Goal: Information Seeking & Learning: Learn about a topic

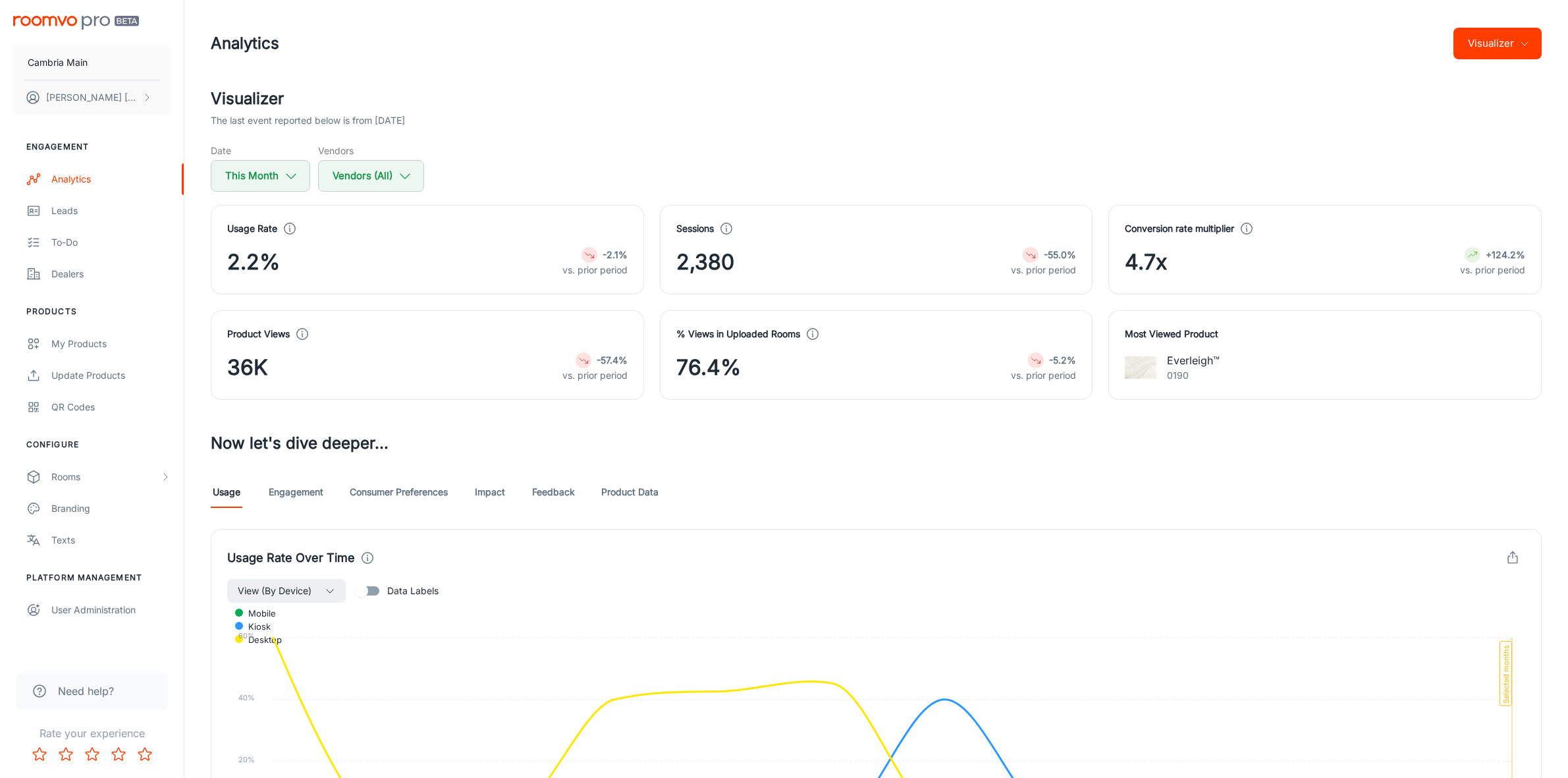
scroll to position [818, 0]
click at [1461, 41] on button "Visualizer" at bounding box center [1497, 43] width 88 height 32
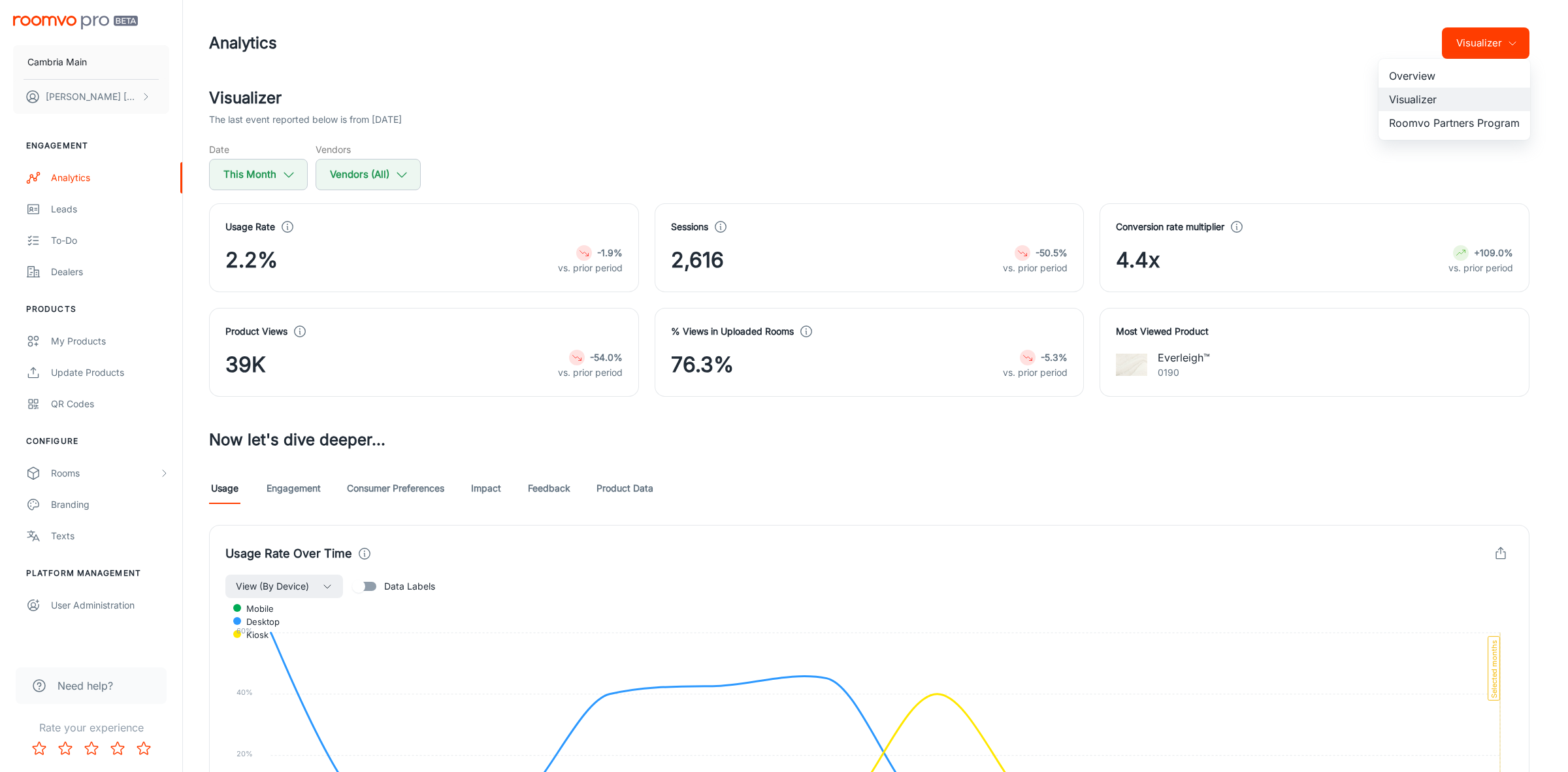
click at [913, 54] on div at bounding box center [784, 386] width 1568 height 772
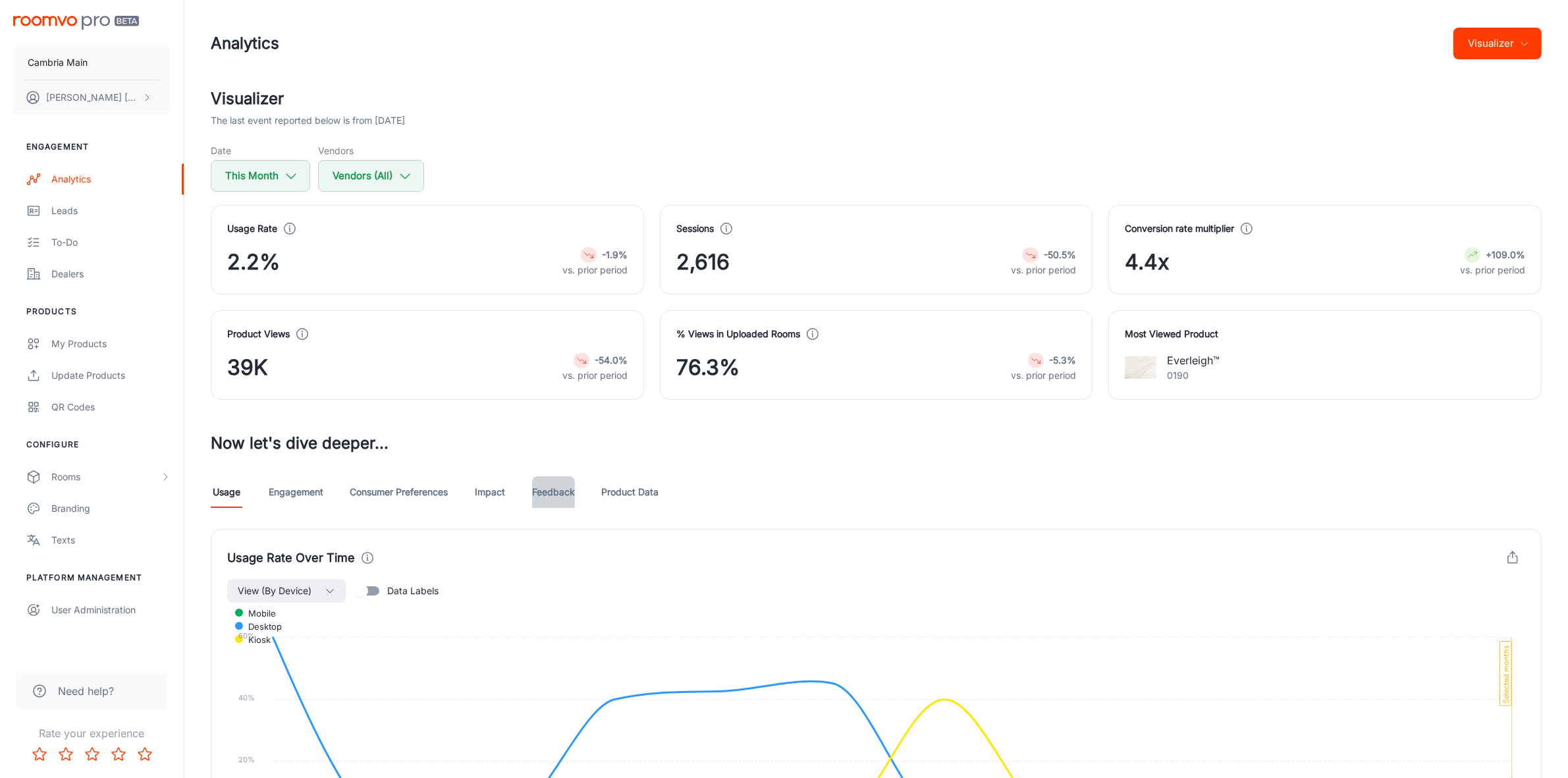
click at [565, 495] on link "Feedback" at bounding box center [553, 492] width 43 height 32
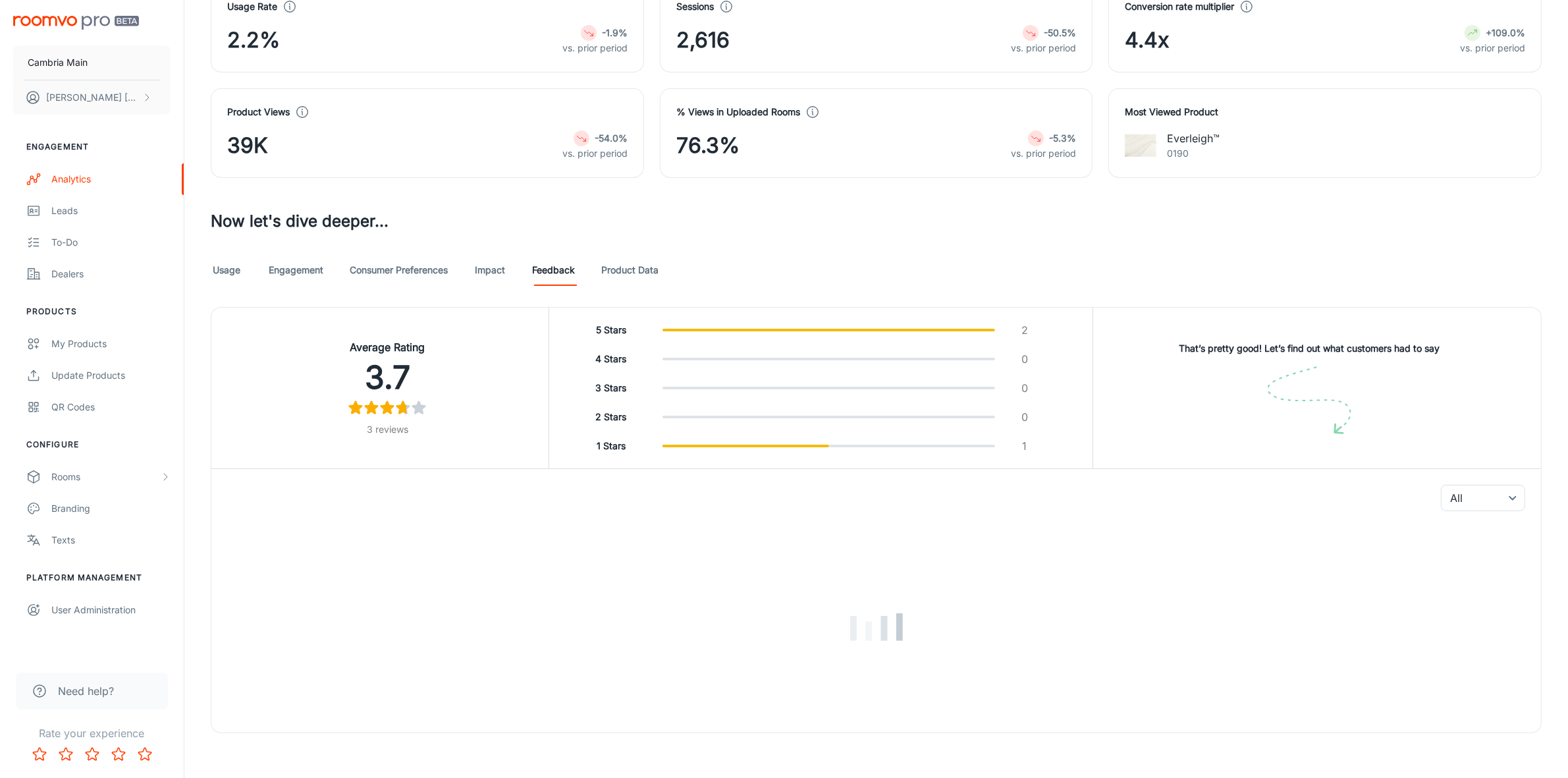
scroll to position [231, 0]
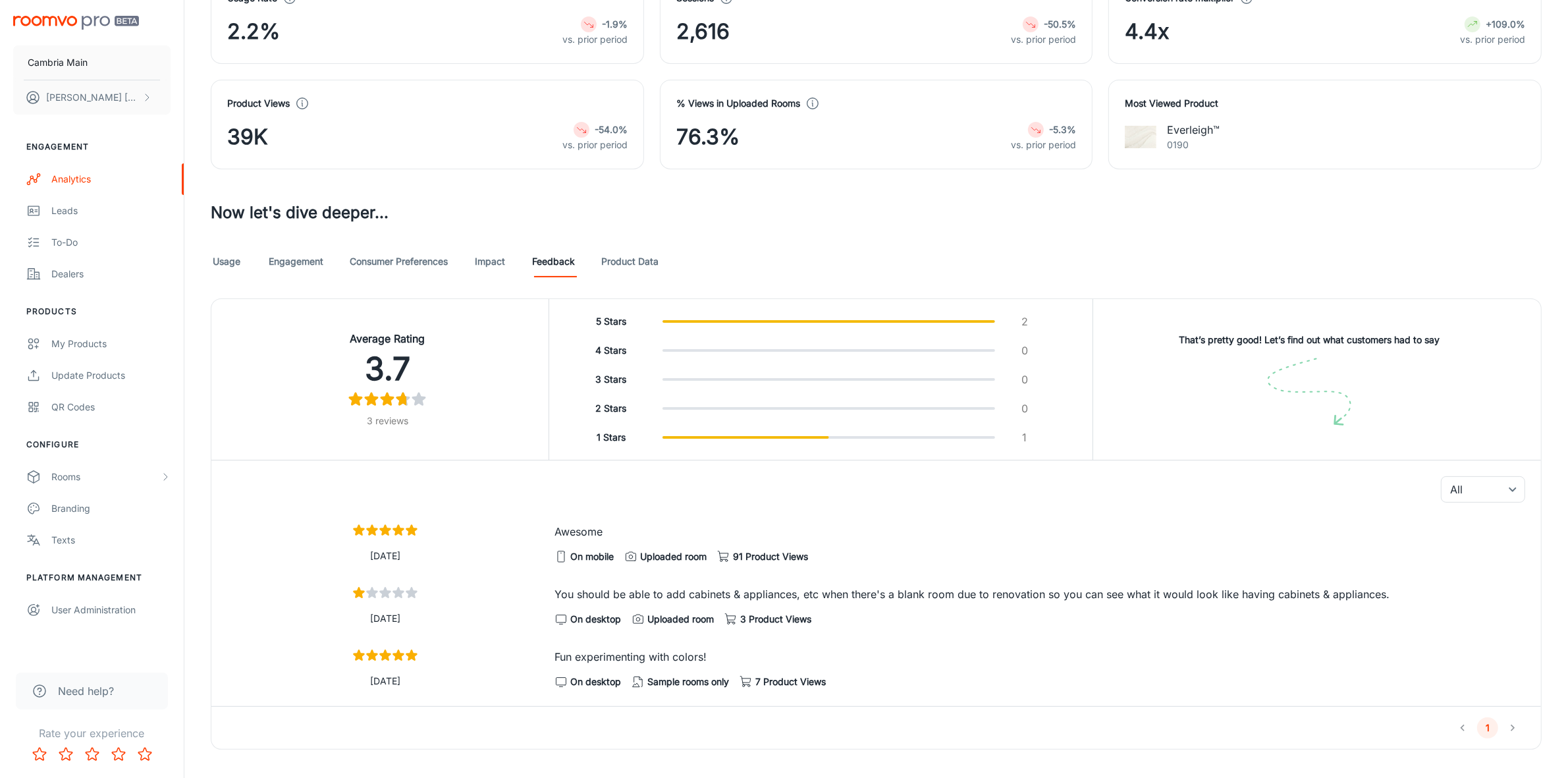
click at [628, 256] on link "Product Data" at bounding box center [629, 261] width 57 height 32
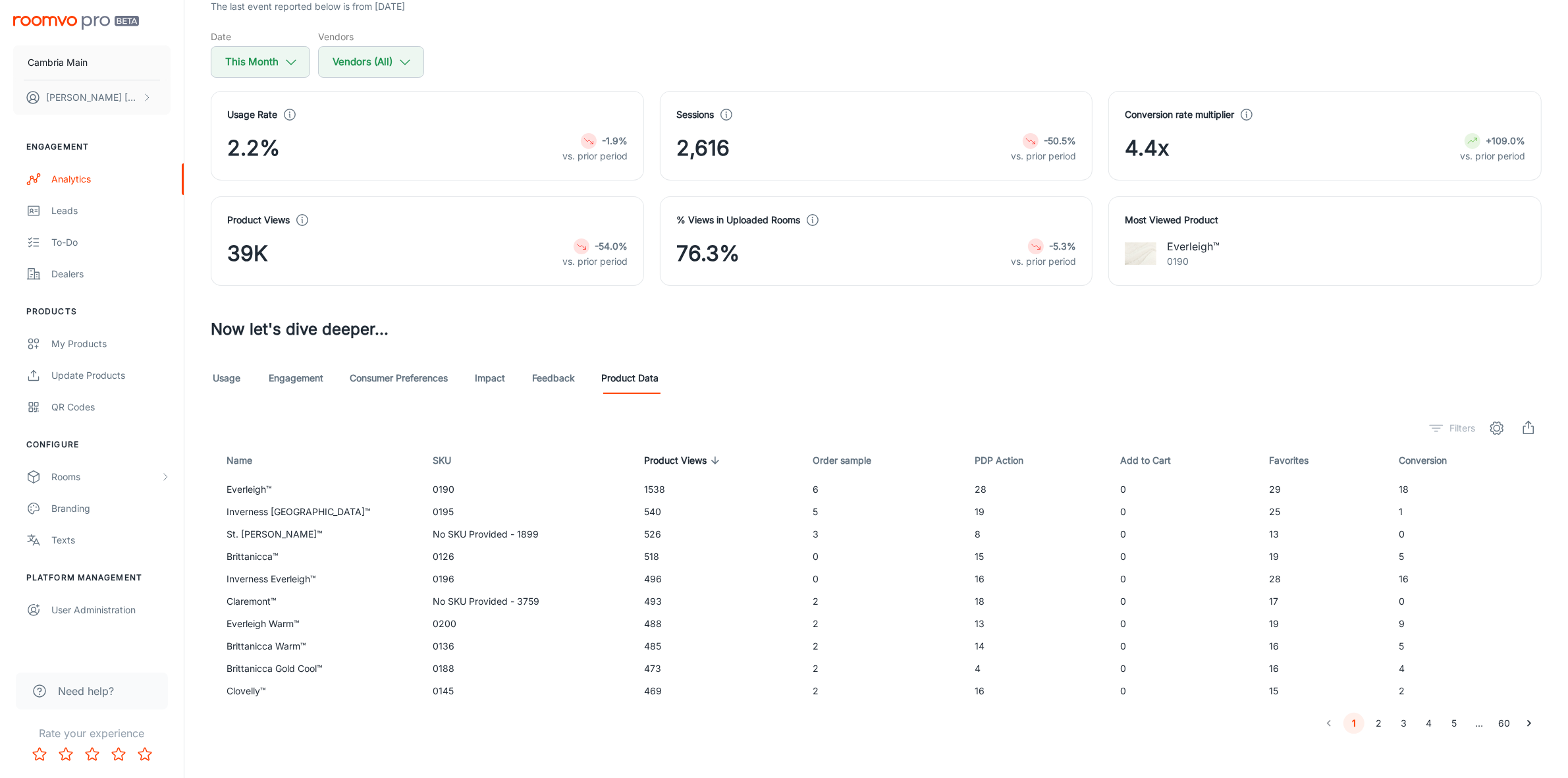
scroll to position [122, 0]
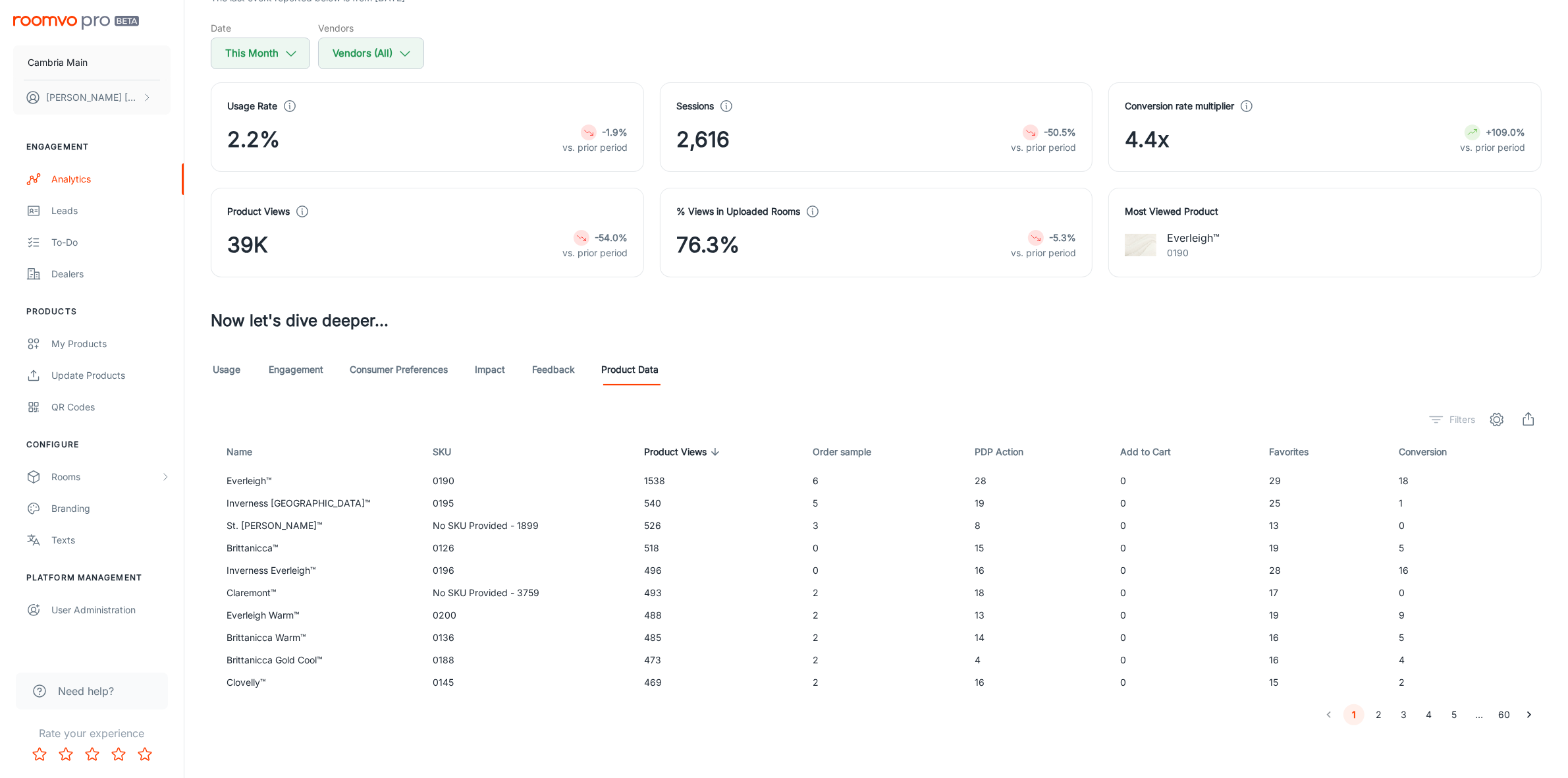
click at [1374, 713] on button "2" at bounding box center [1379, 715] width 21 height 21
click at [1401, 717] on button "3" at bounding box center [1403, 715] width 21 height 21
click at [1274, 449] on span "Favorites" at bounding box center [1296, 452] width 56 height 16
click at [1354, 709] on button "1" at bounding box center [1354, 715] width 21 height 21
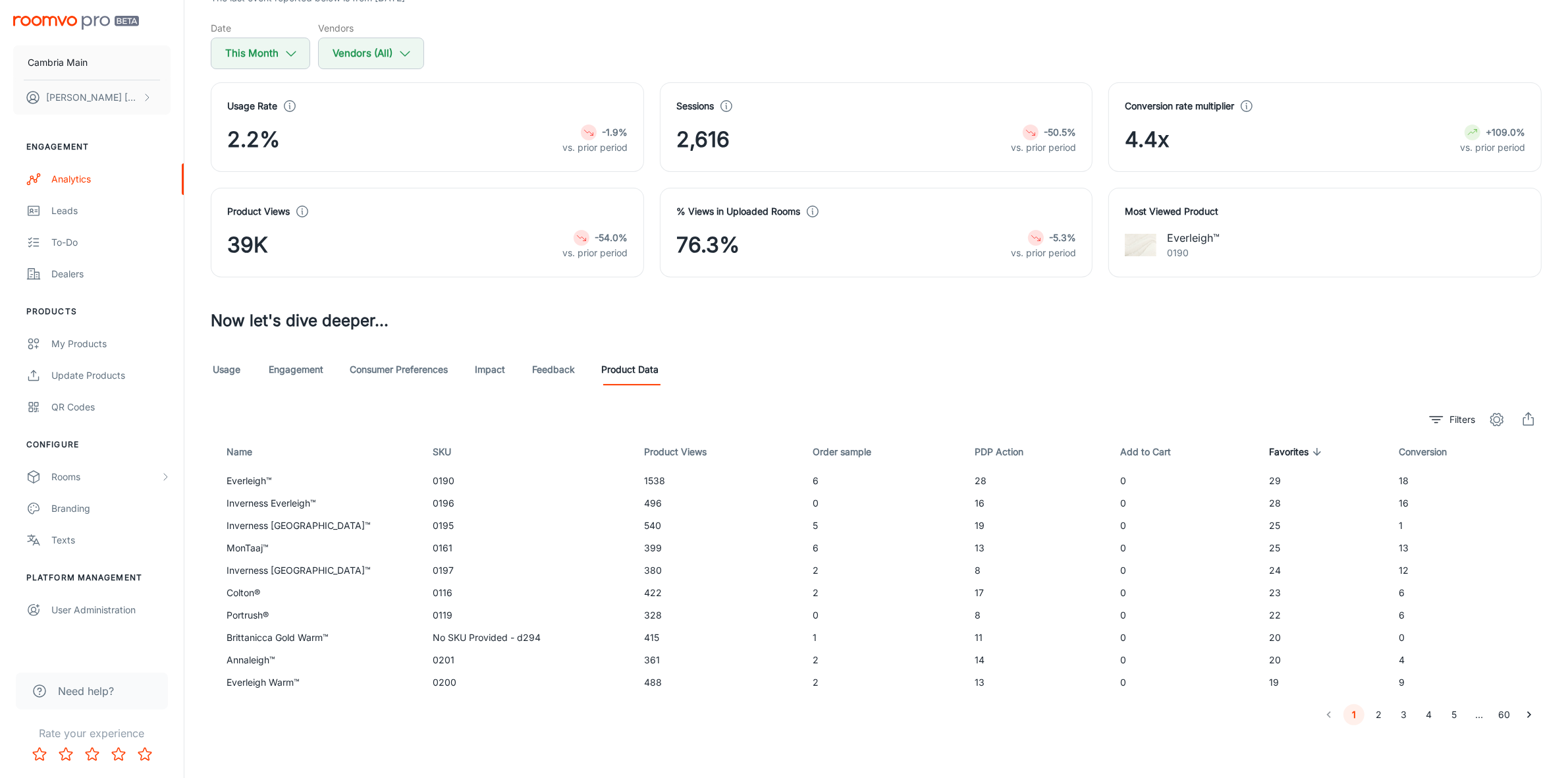
click at [1375, 713] on button "2" at bounding box center [1379, 715] width 21 height 21
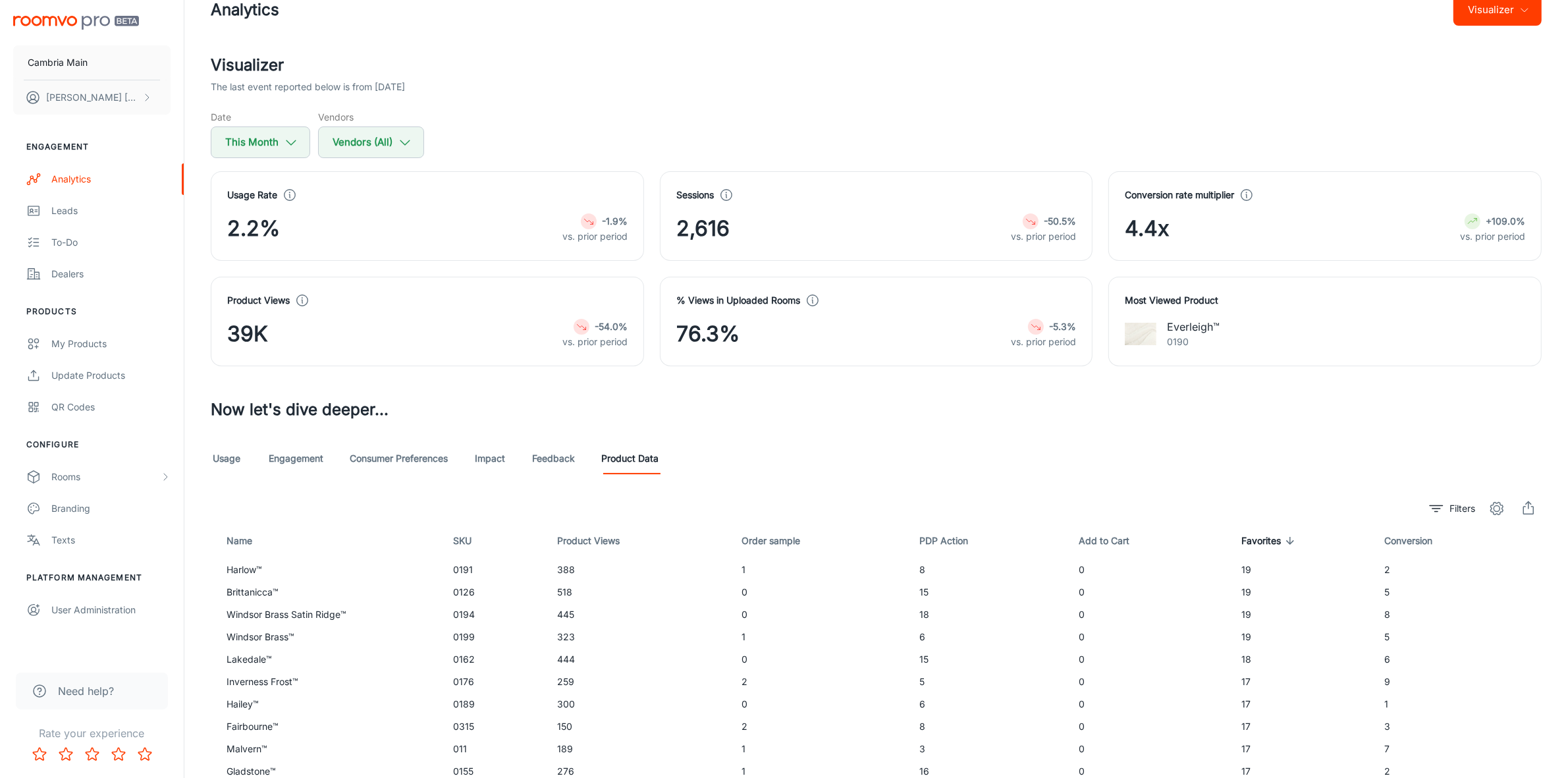
scroll to position [0, 0]
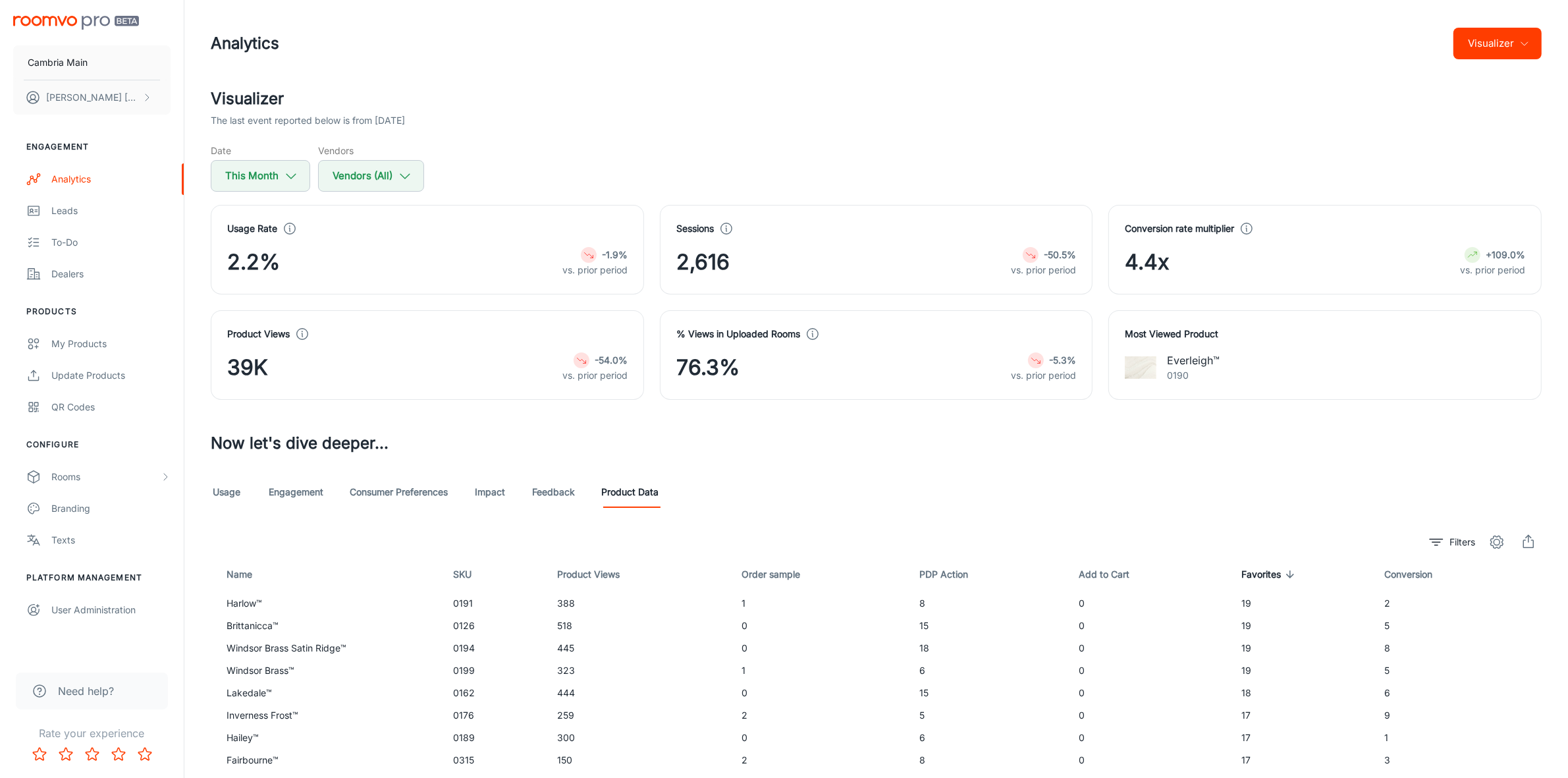
click at [232, 496] on link "Usage" at bounding box center [226, 492] width 32 height 32
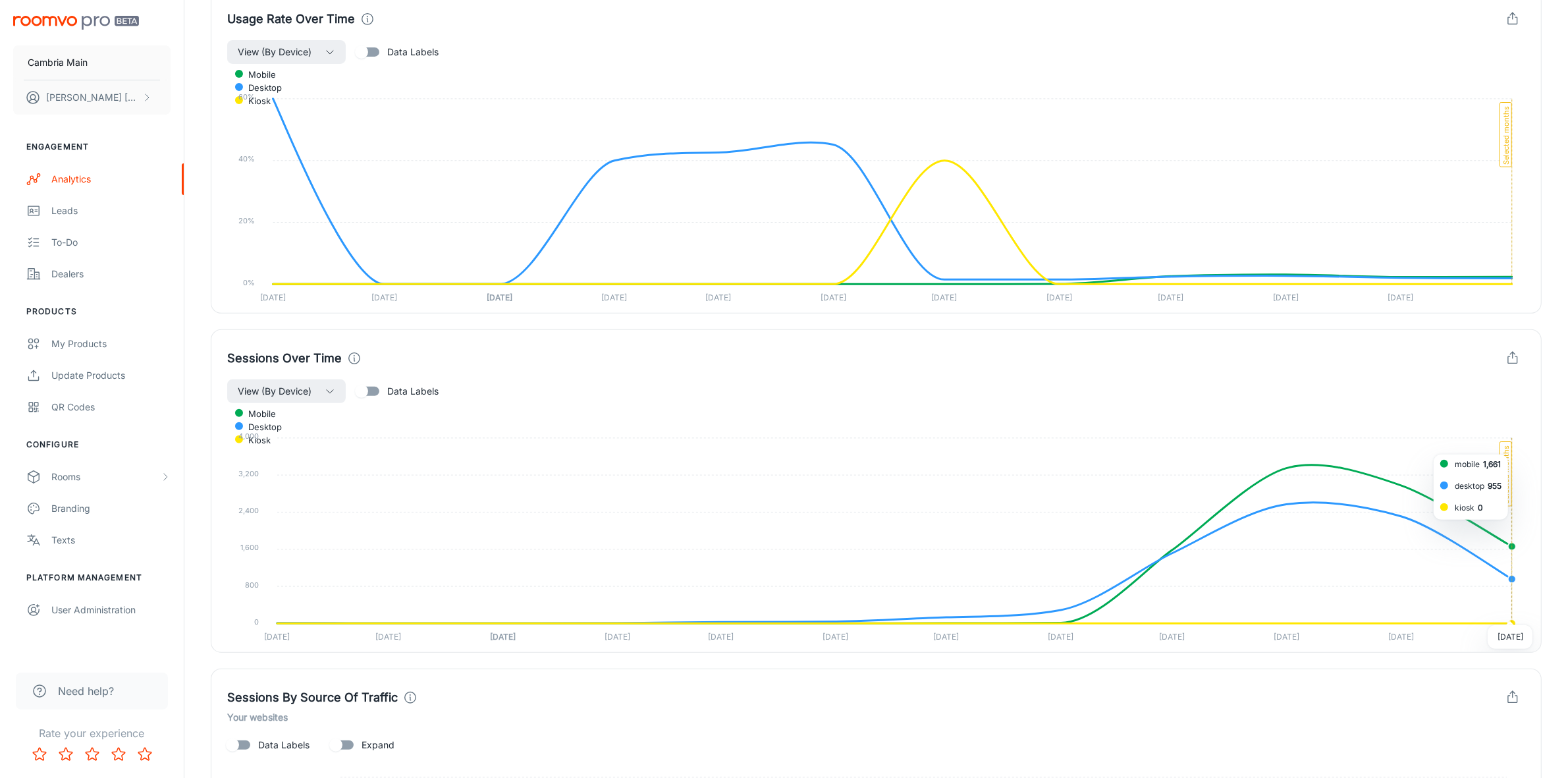
scroll to position [576, 0]
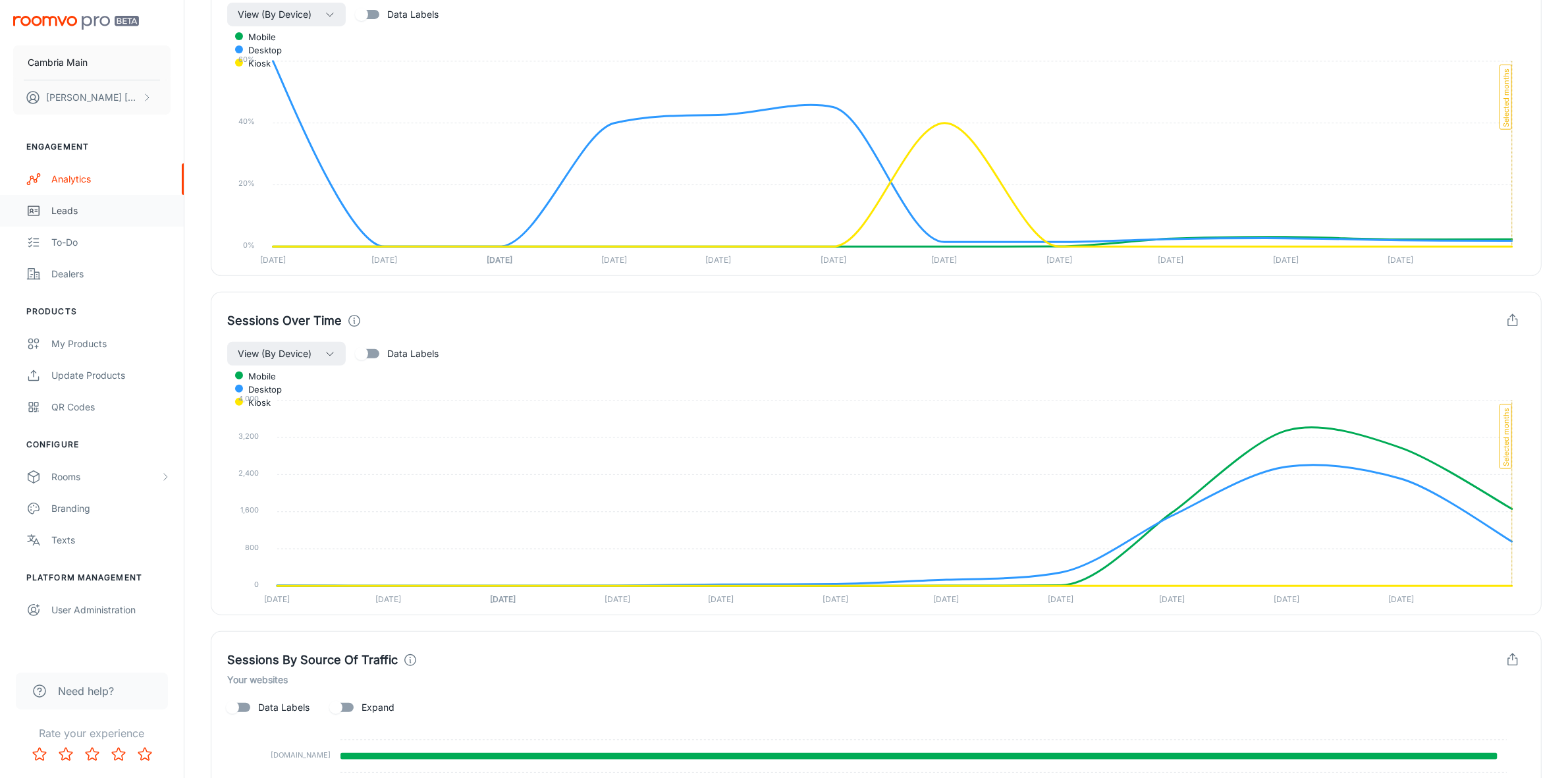
click at [77, 218] on link "Leads" at bounding box center [92, 211] width 184 height 32
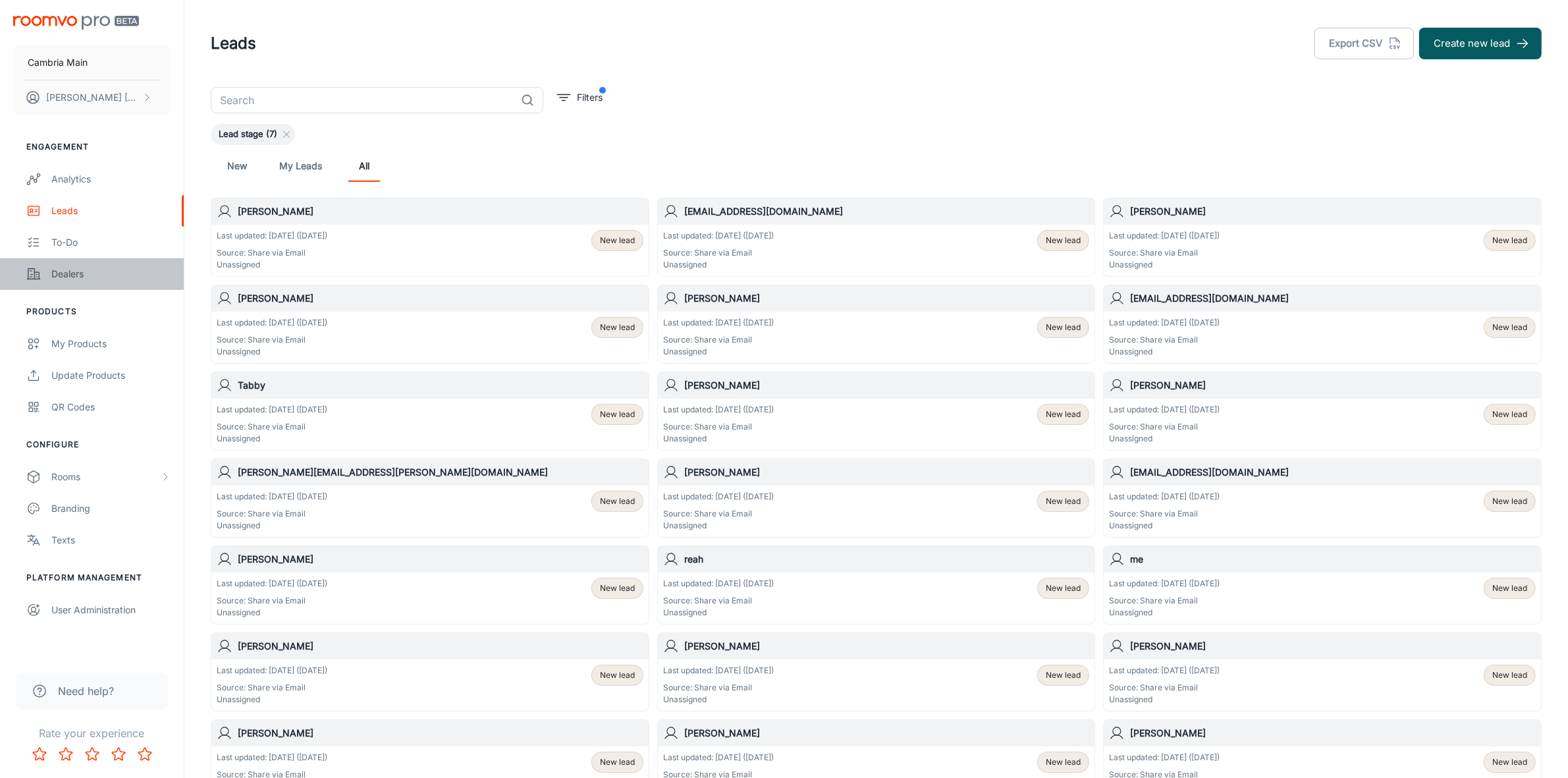
click at [66, 274] on div "Dealers" at bounding box center [111, 274] width 120 height 14
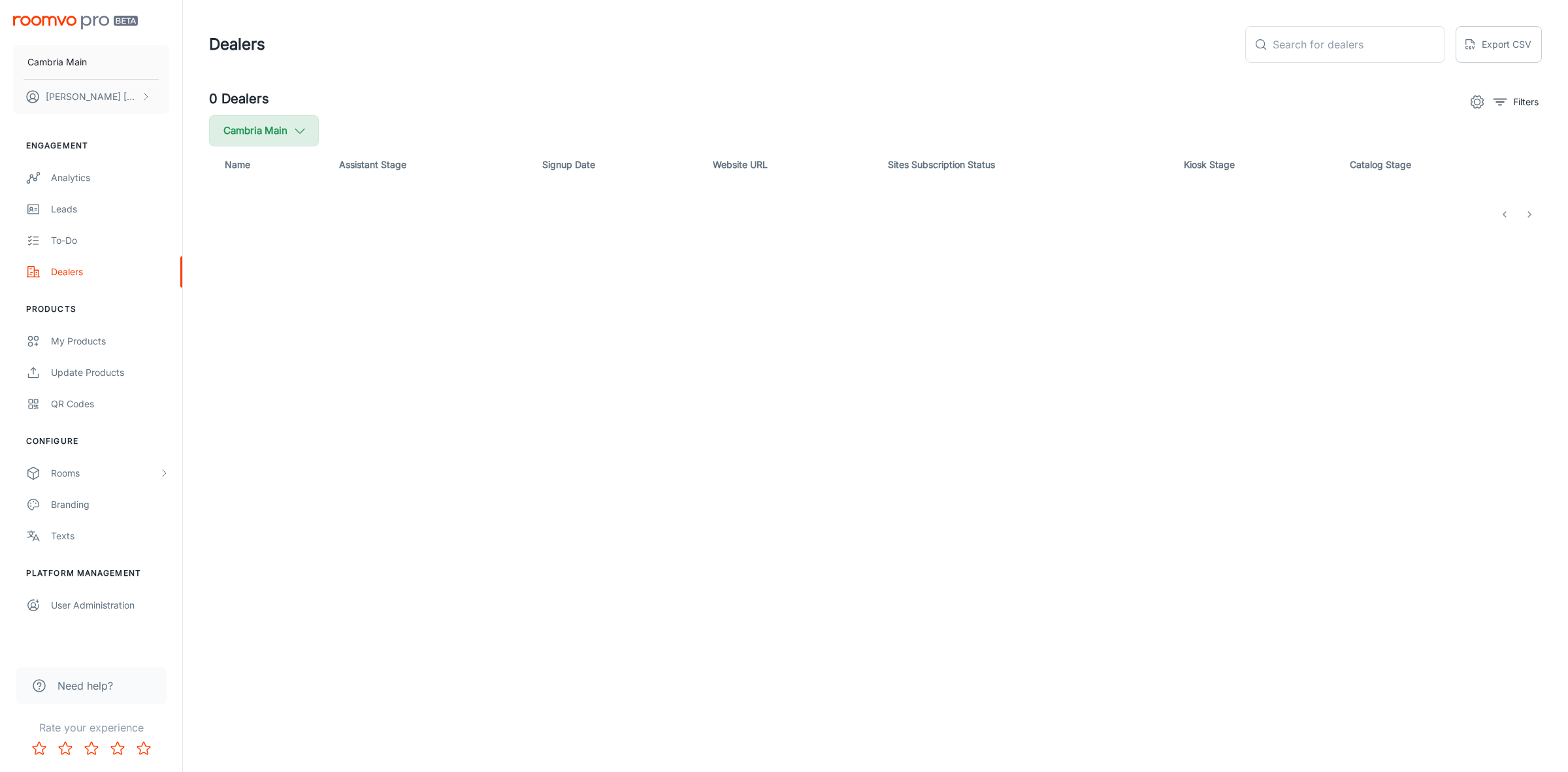
click at [308, 129] on button "Cambria Main" at bounding box center [264, 130] width 110 height 31
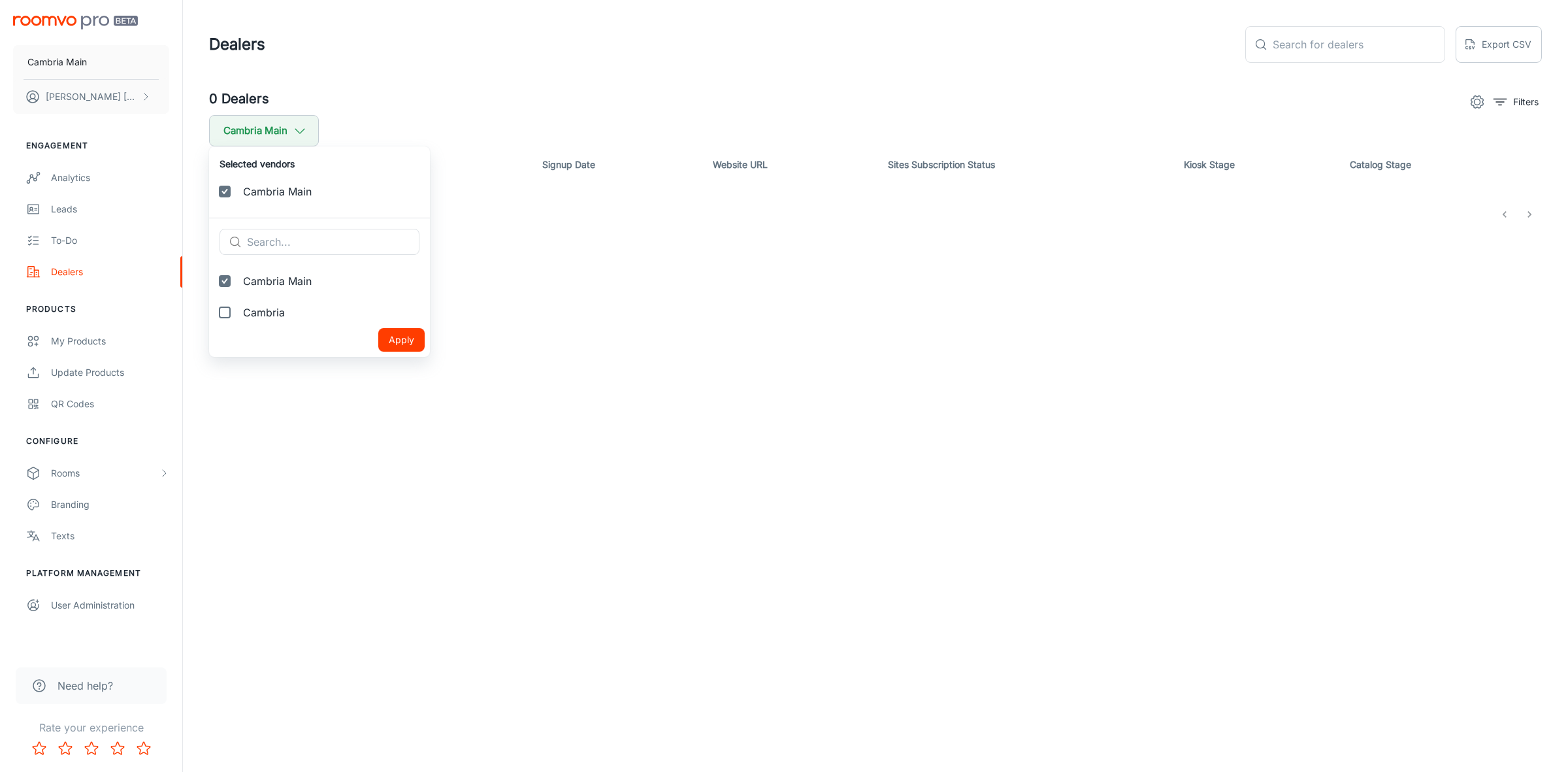
click at [250, 305] on span "Cambria" at bounding box center [331, 312] width 177 height 16
click at [238, 305] on input "Cambria" at bounding box center [225, 312] width 27 height 27
checkbox input "true"
click at [387, 374] on button "Apply" at bounding box center [401, 371] width 47 height 24
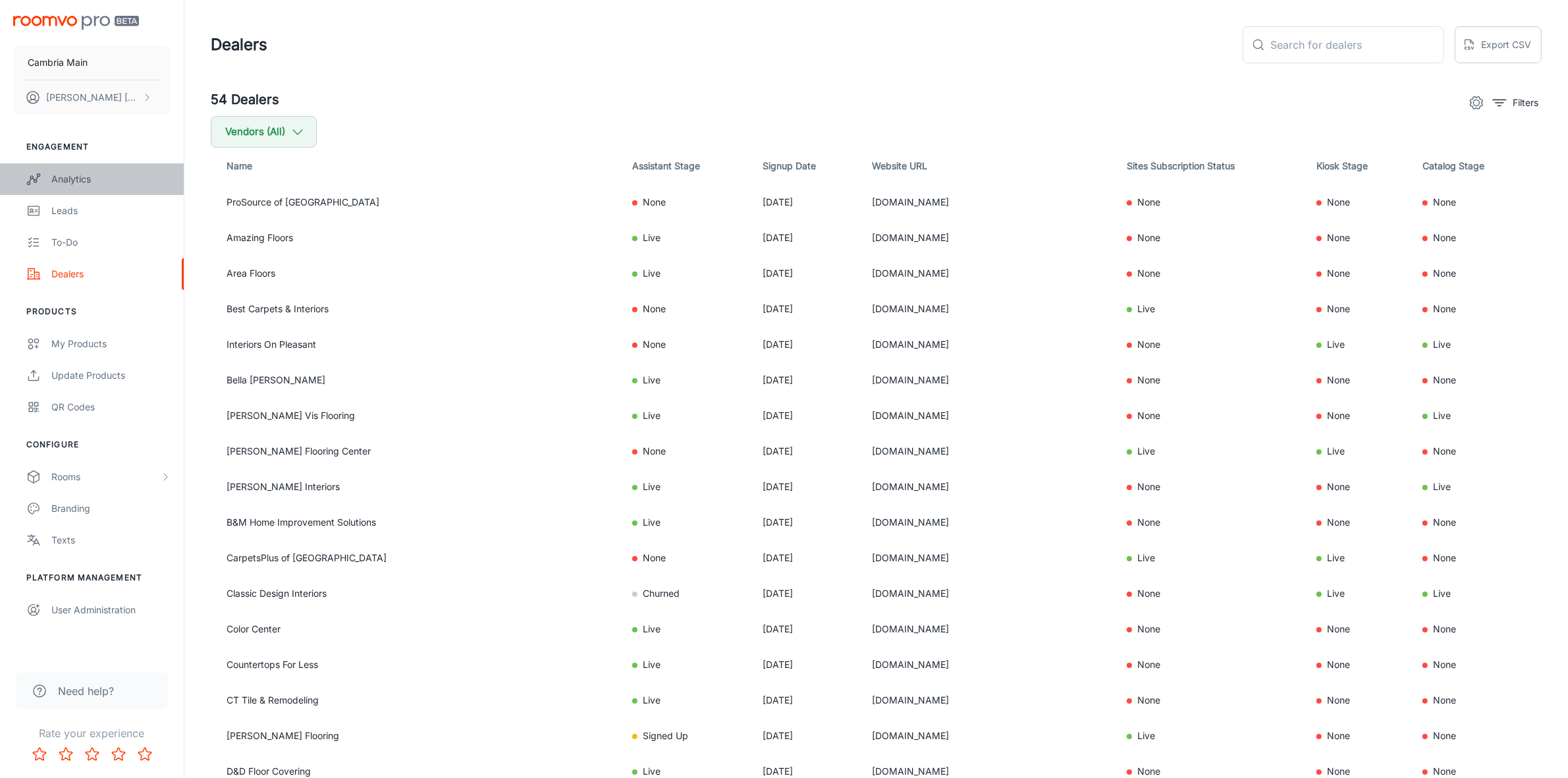
click at [81, 180] on div "Analytics" at bounding box center [111, 179] width 120 height 14
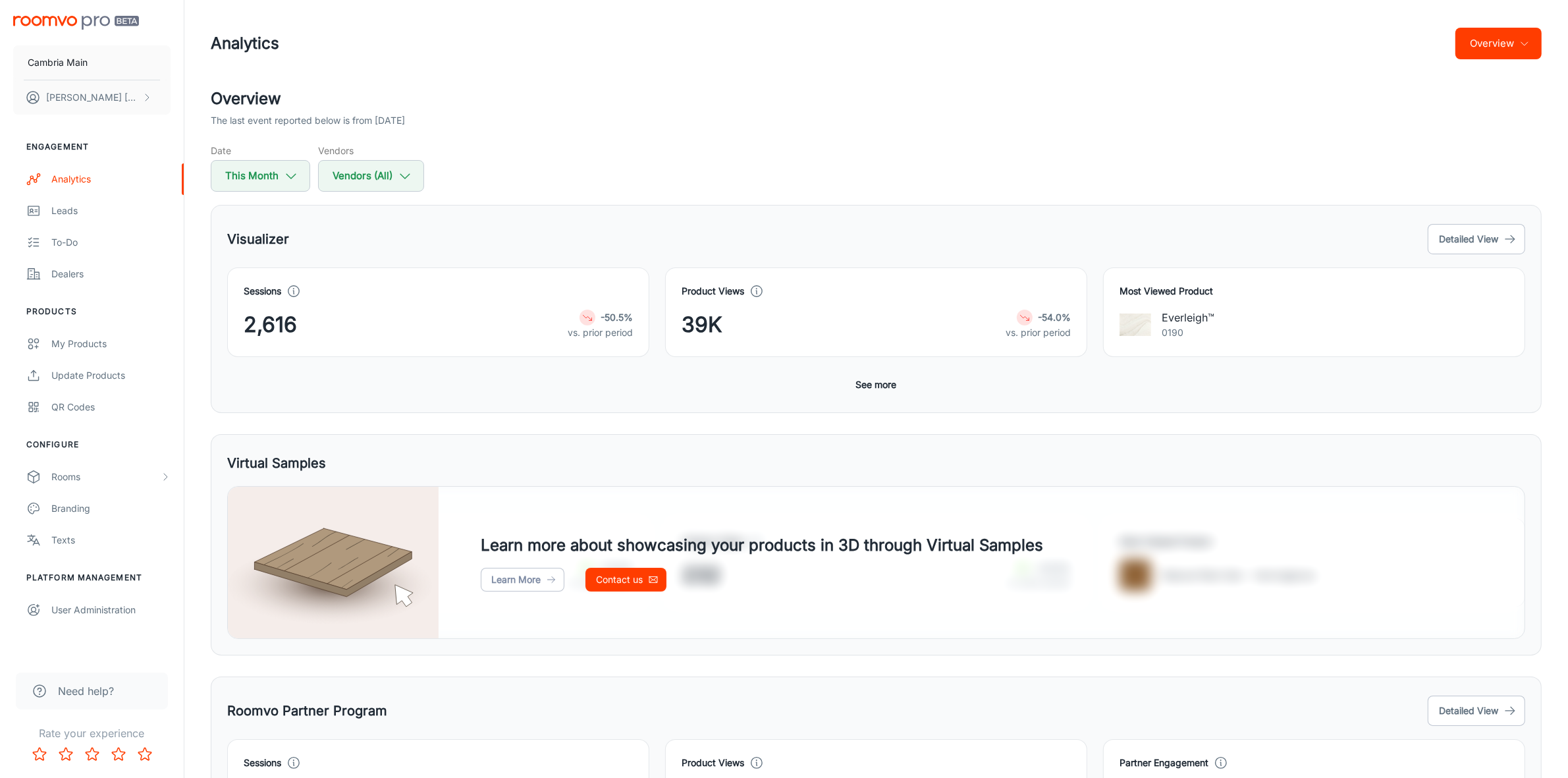
click at [1502, 40] on button "Overview" at bounding box center [1498, 43] width 86 height 32
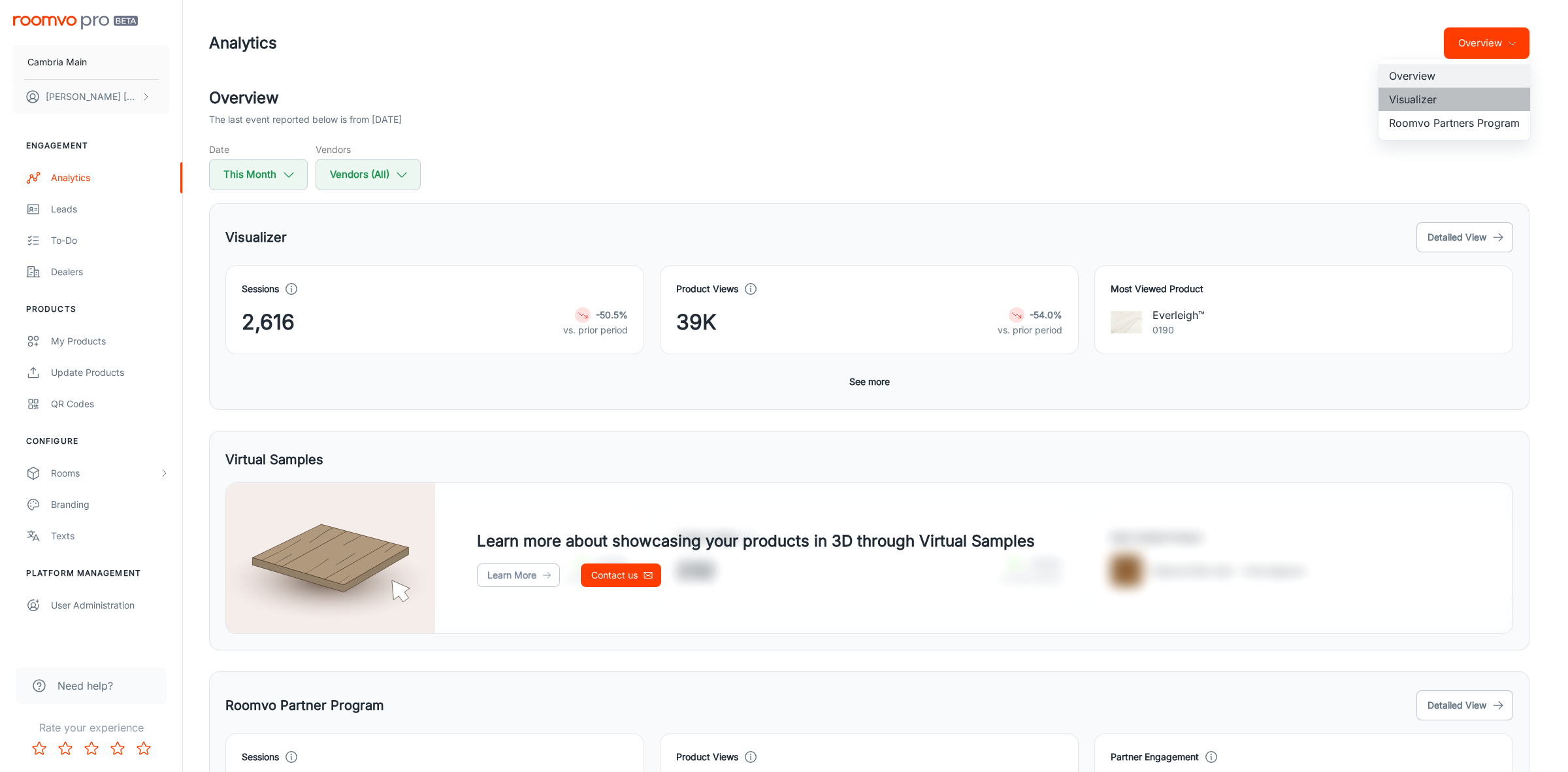
click at [1409, 93] on li "Visualizer" at bounding box center [1454, 99] width 152 height 24
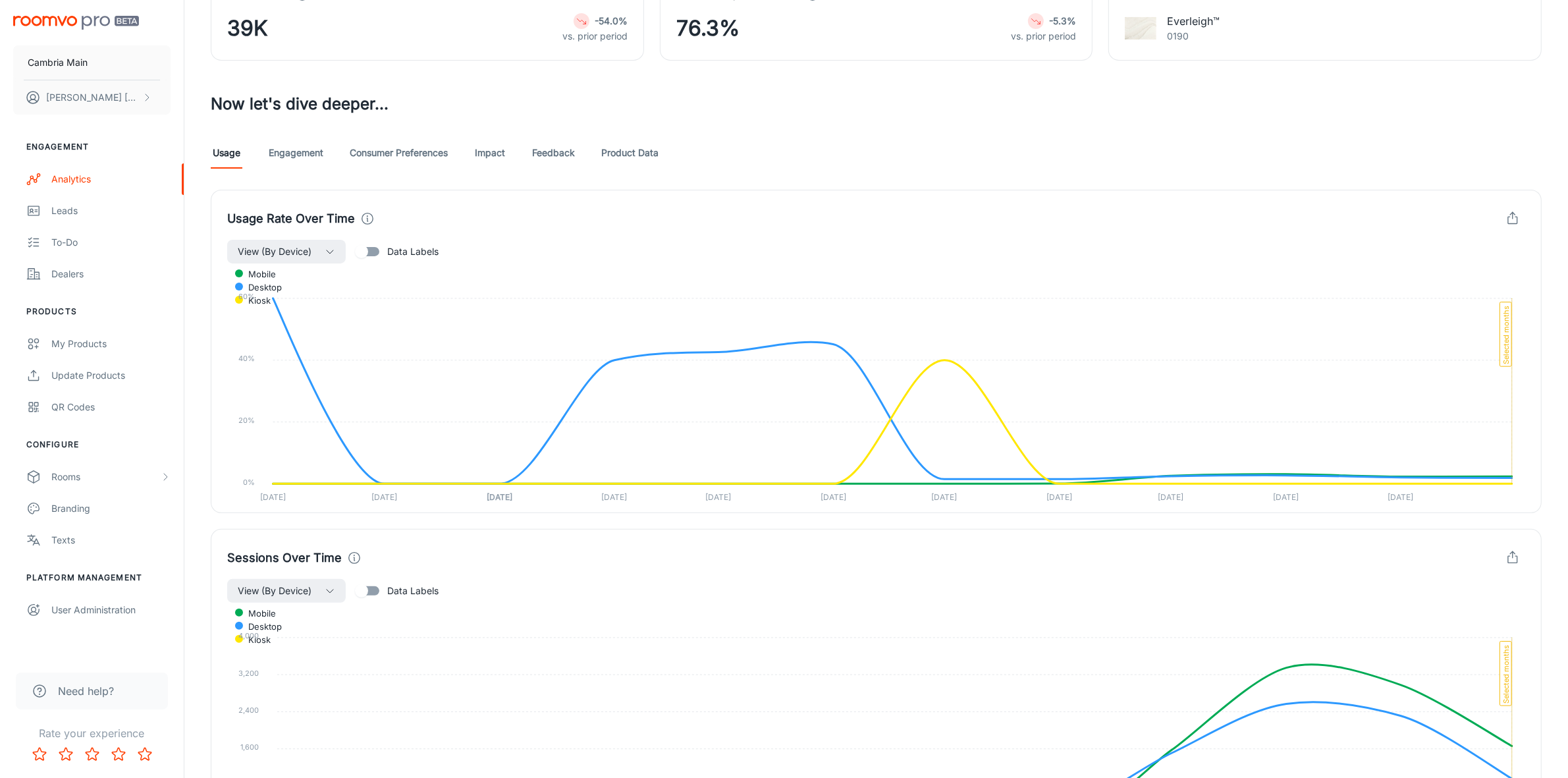
scroll to position [244, 0]
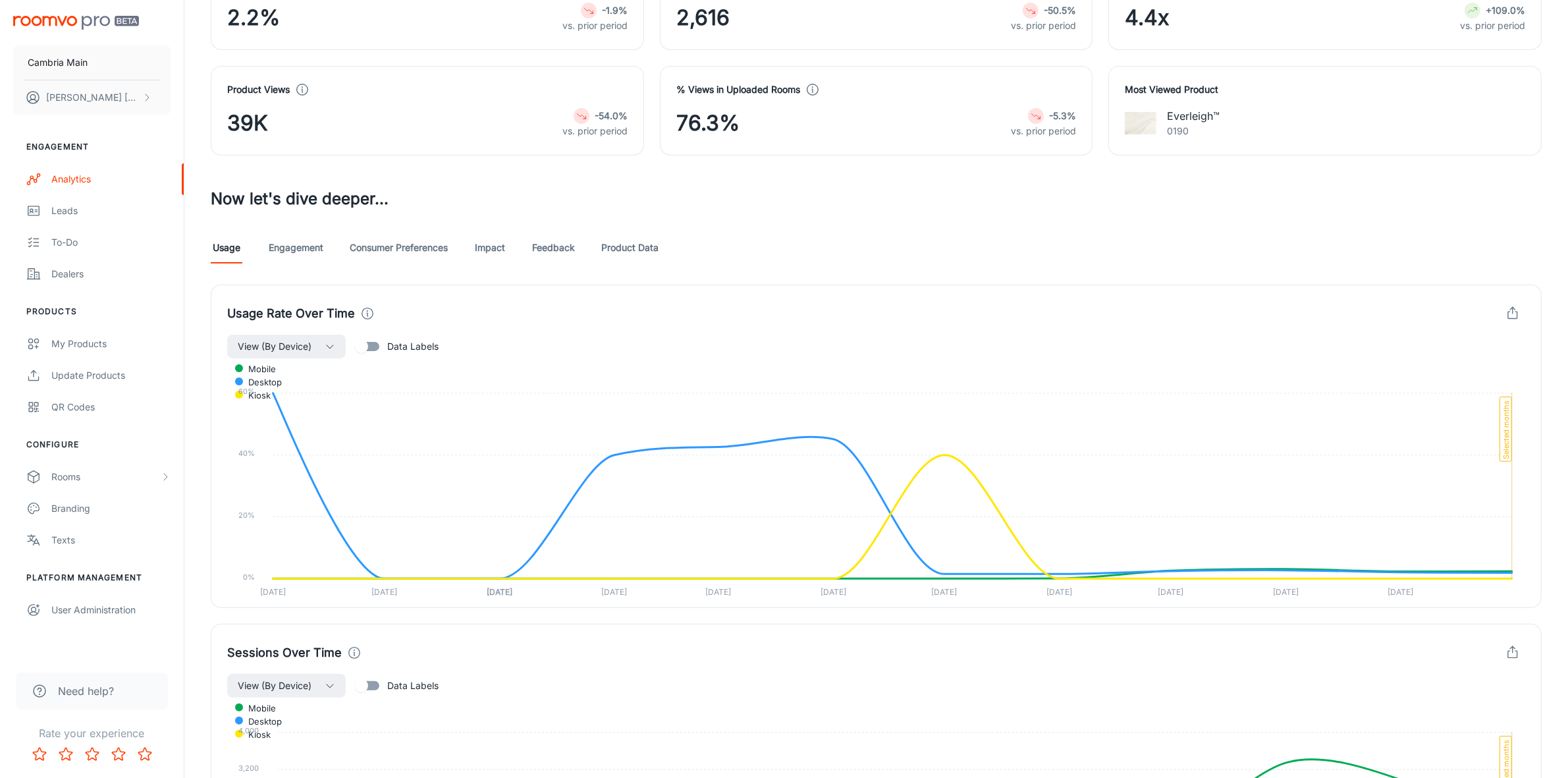
click at [299, 247] on link "Engagement" at bounding box center [296, 247] width 55 height 32
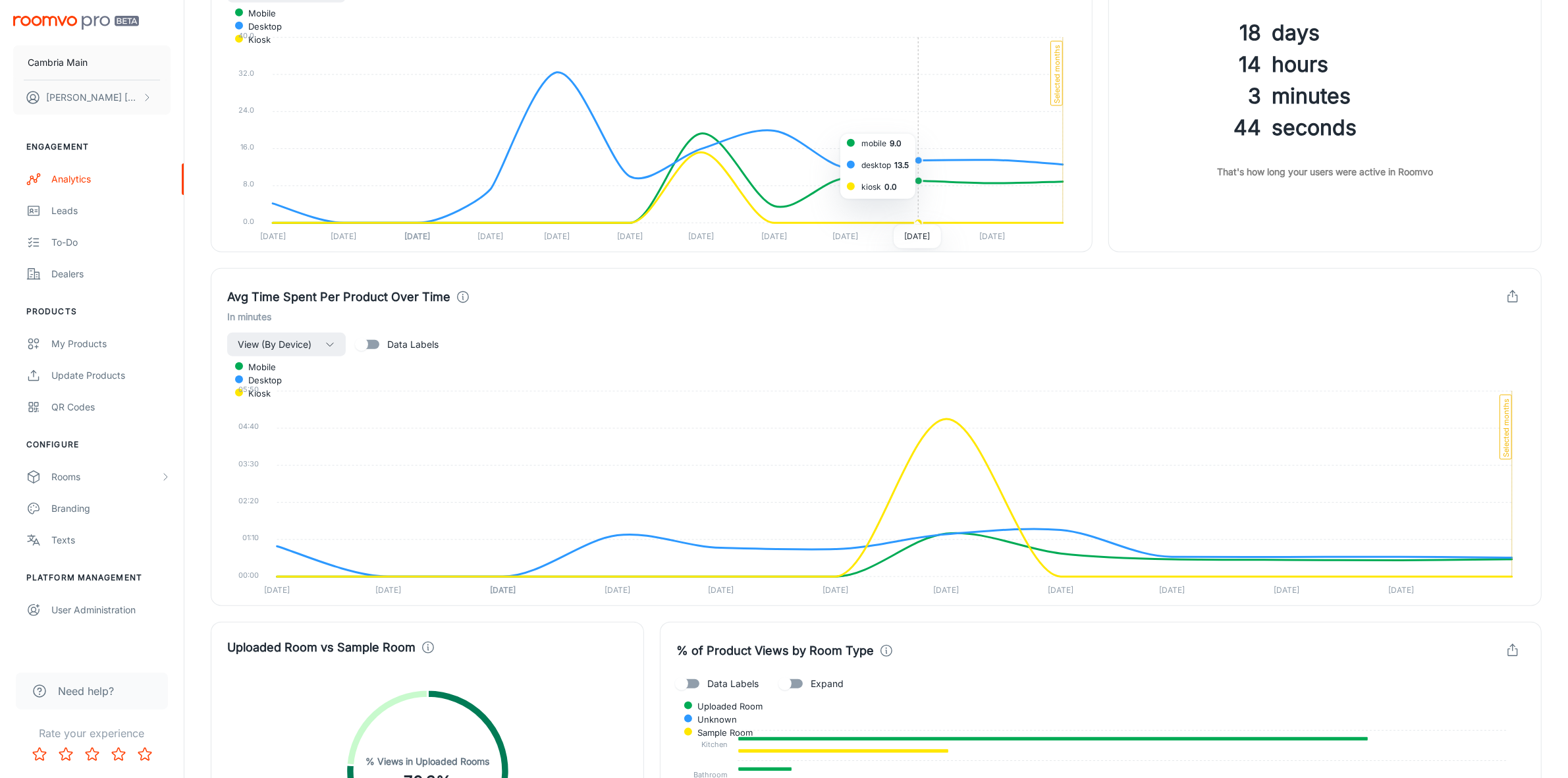
scroll to position [1894, 0]
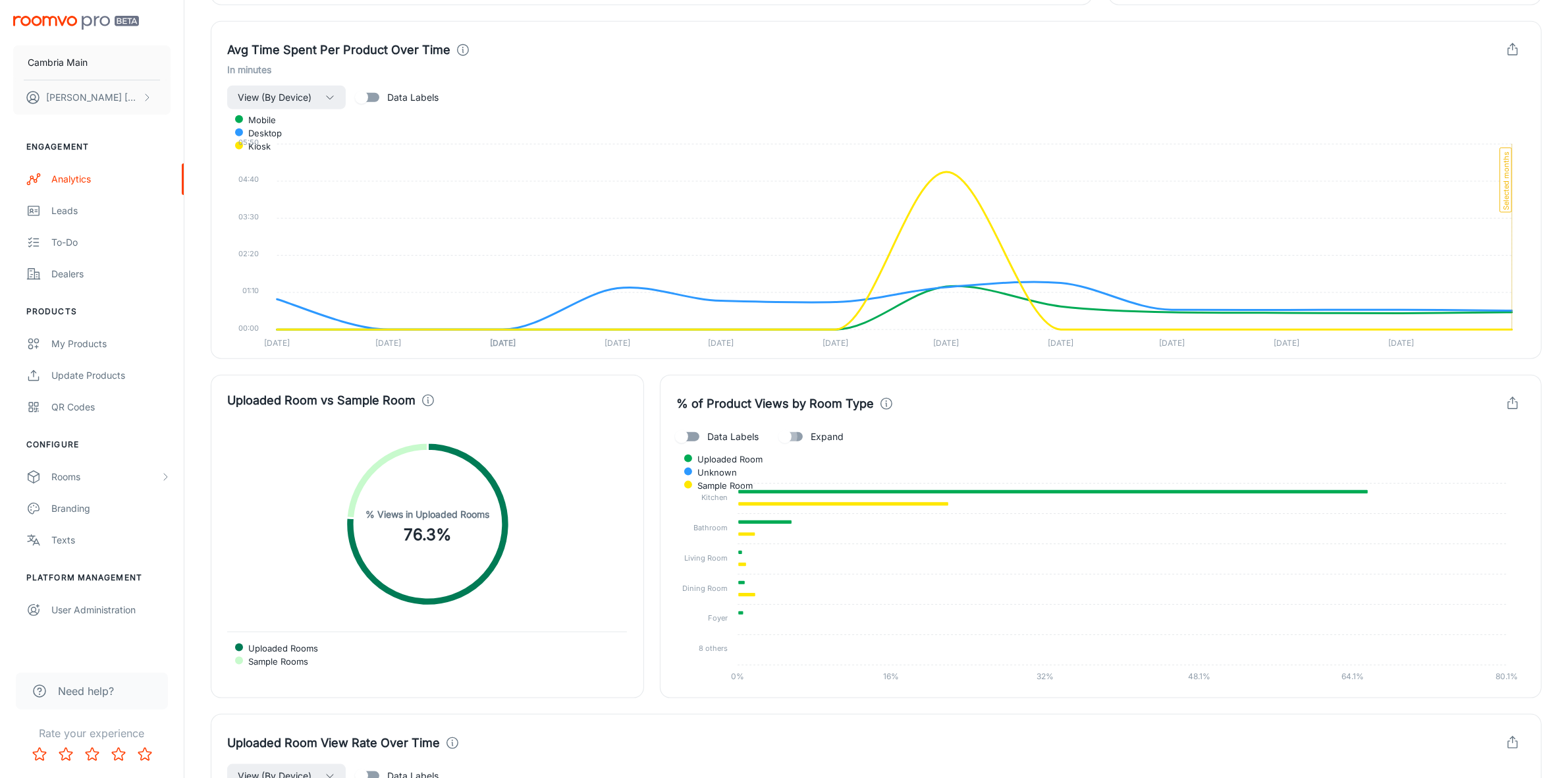
click at [789, 433] on input "Expand" at bounding box center [784, 436] width 75 height 25
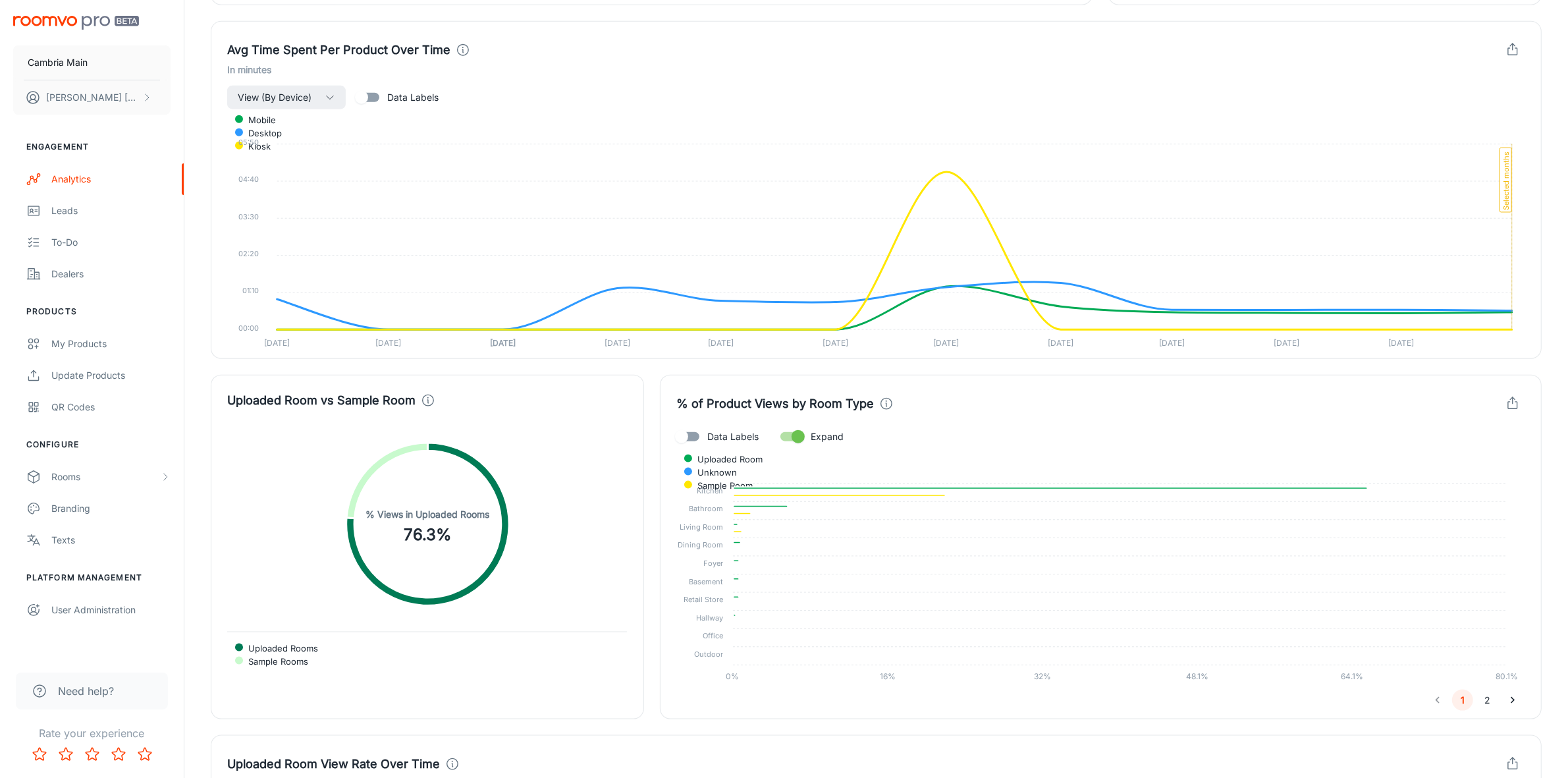
click at [789, 433] on input "Expand" at bounding box center [798, 436] width 75 height 25
checkbox input "false"
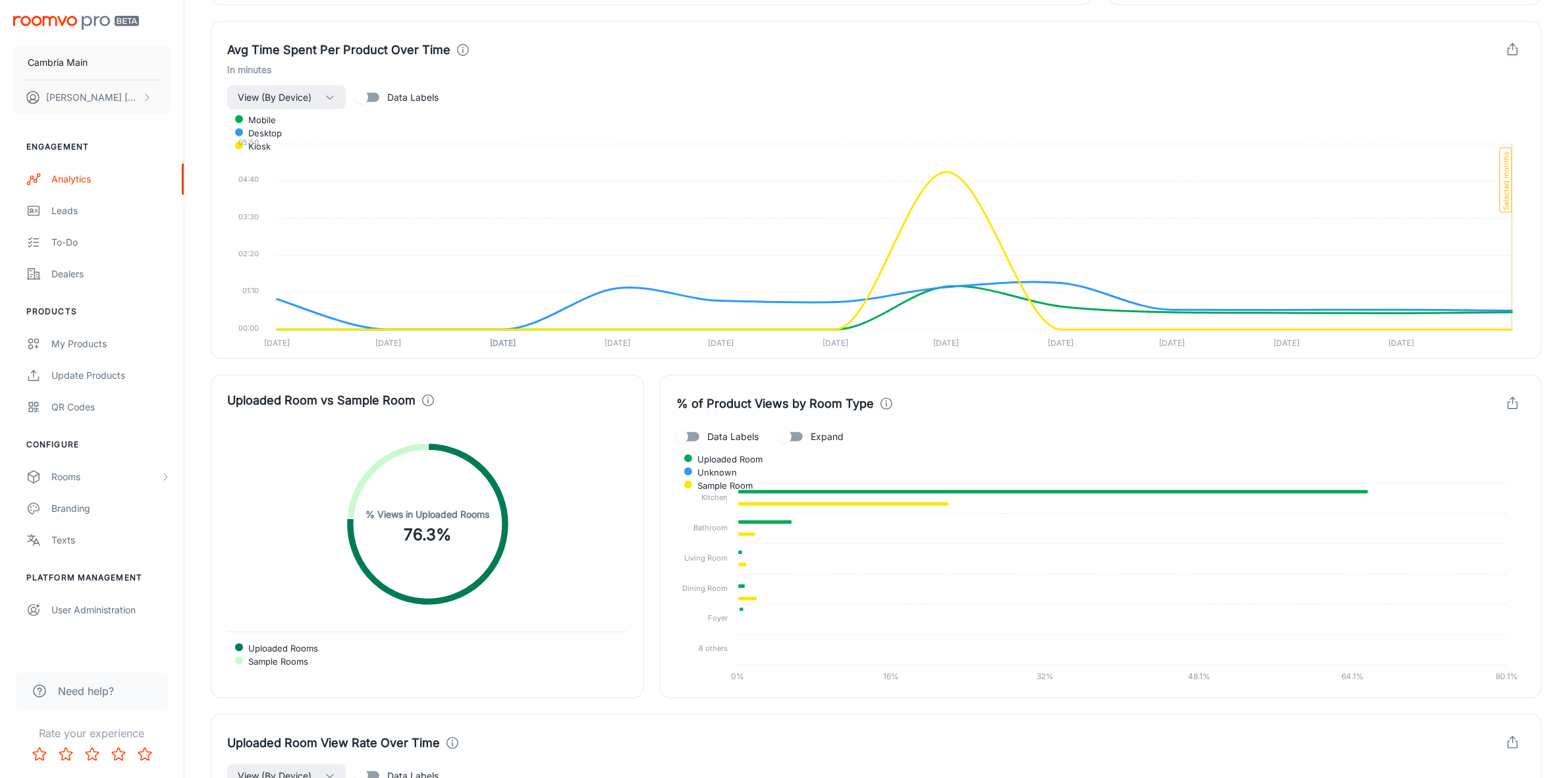
click at [721, 438] on span "Data Labels" at bounding box center [733, 436] width 52 height 14
click at [719, 438] on input "Data Labels" at bounding box center [681, 436] width 75 height 25
click at [721, 438] on span "Data Labels" at bounding box center [733, 436] width 52 height 14
click at [721, 438] on input "Data Labels" at bounding box center [695, 436] width 75 height 25
checkbox input "false"
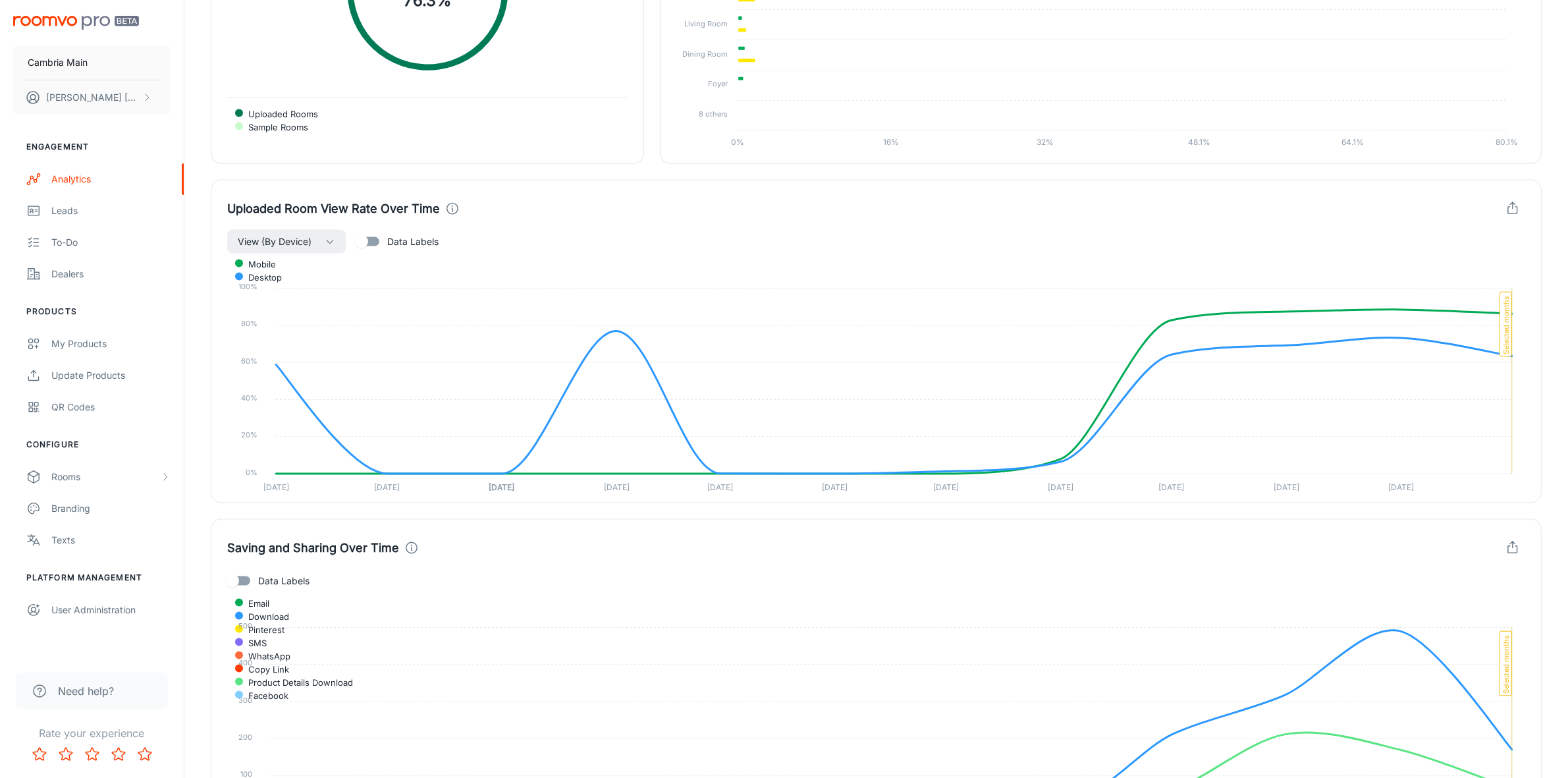
scroll to position [2552, 0]
